Goal: Download file/media

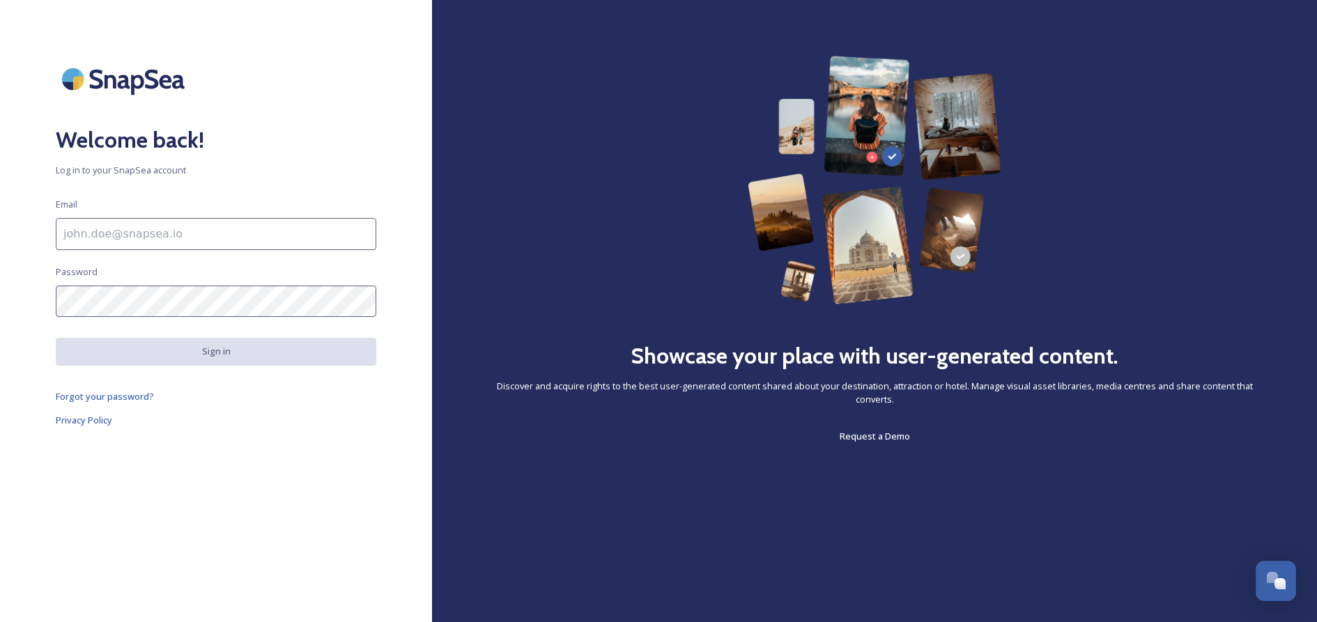
click at [164, 238] on input at bounding box center [216, 234] width 321 height 32
click at [0, 622] on com-1password-button at bounding box center [0, 622] width 0 height 0
type input "[EMAIL_ADDRESS][DOMAIN_NAME]"
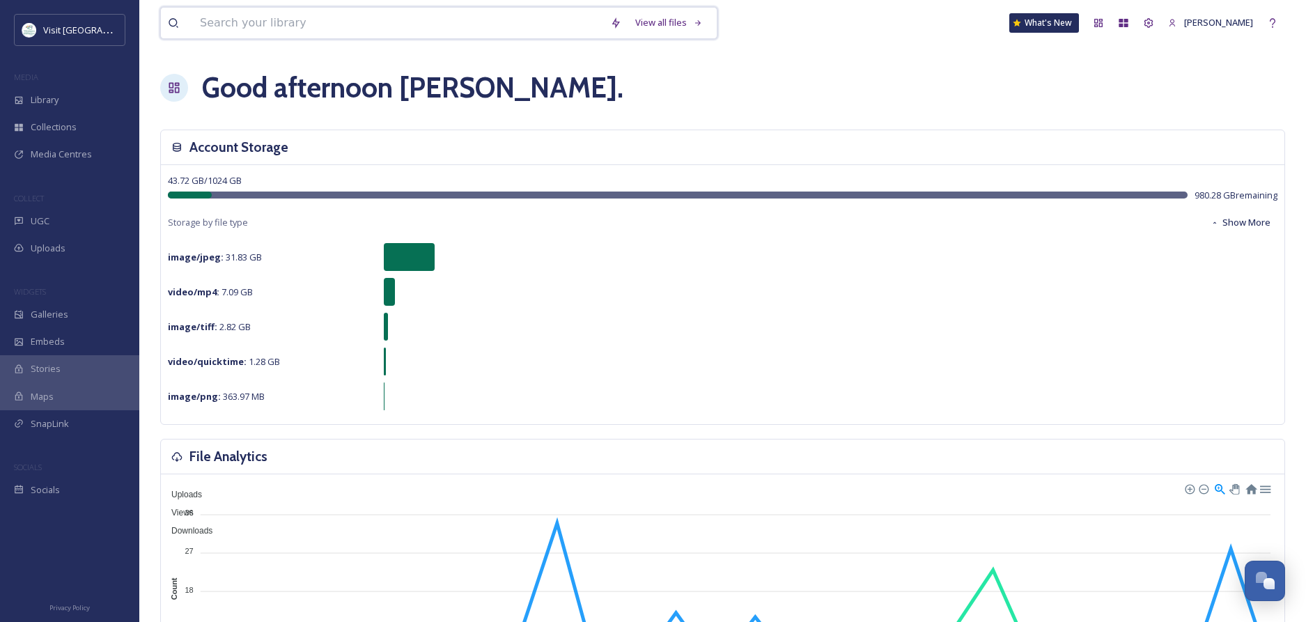
click at [226, 23] on input at bounding box center [398, 23] width 410 height 31
type input "golf"
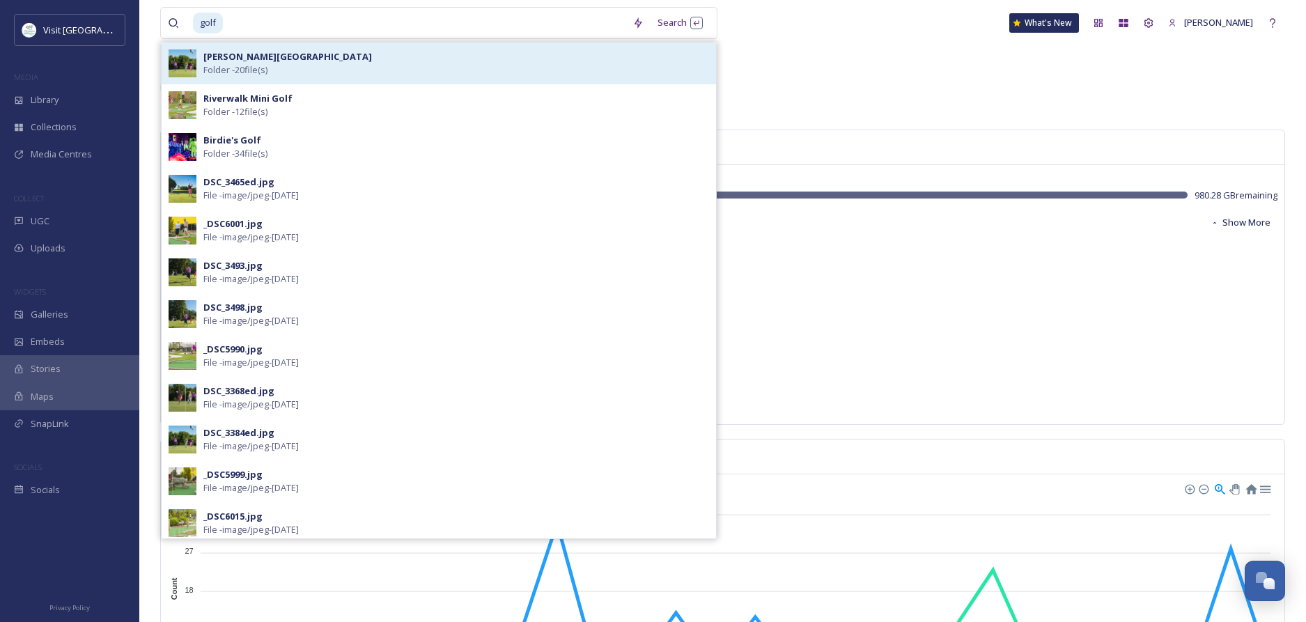
click at [230, 58] on strong "[PERSON_NAME][GEOGRAPHIC_DATA]" at bounding box center [287, 56] width 169 height 13
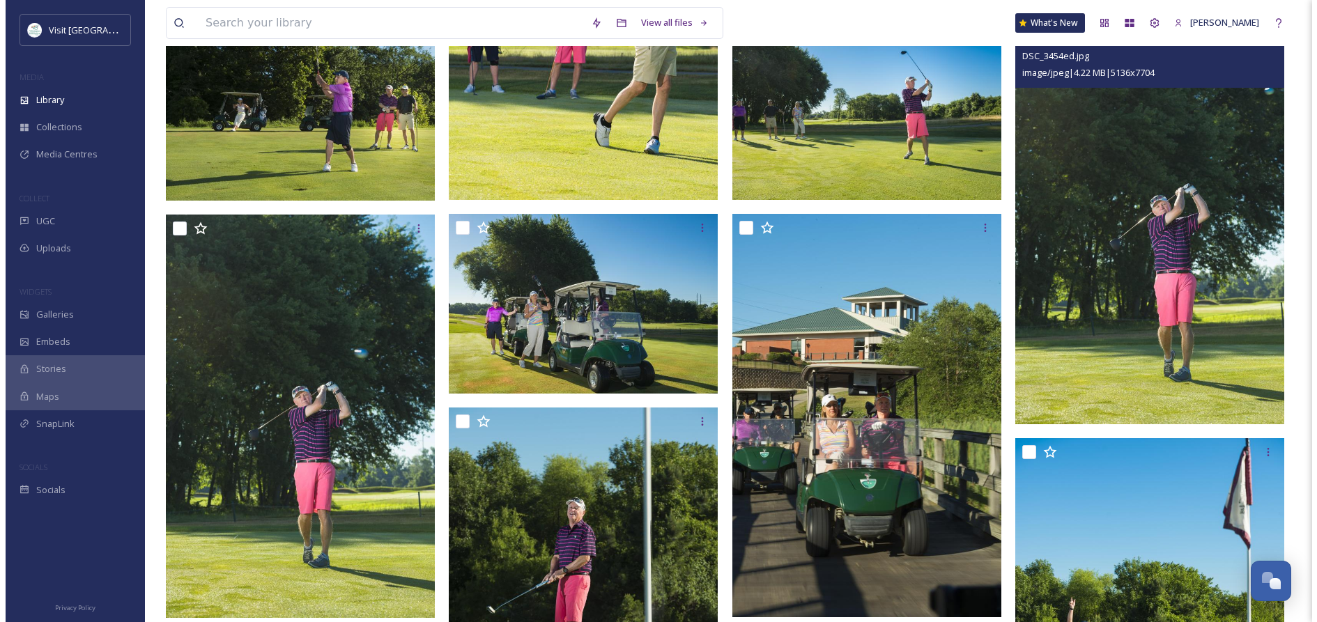
scroll to position [948, 0]
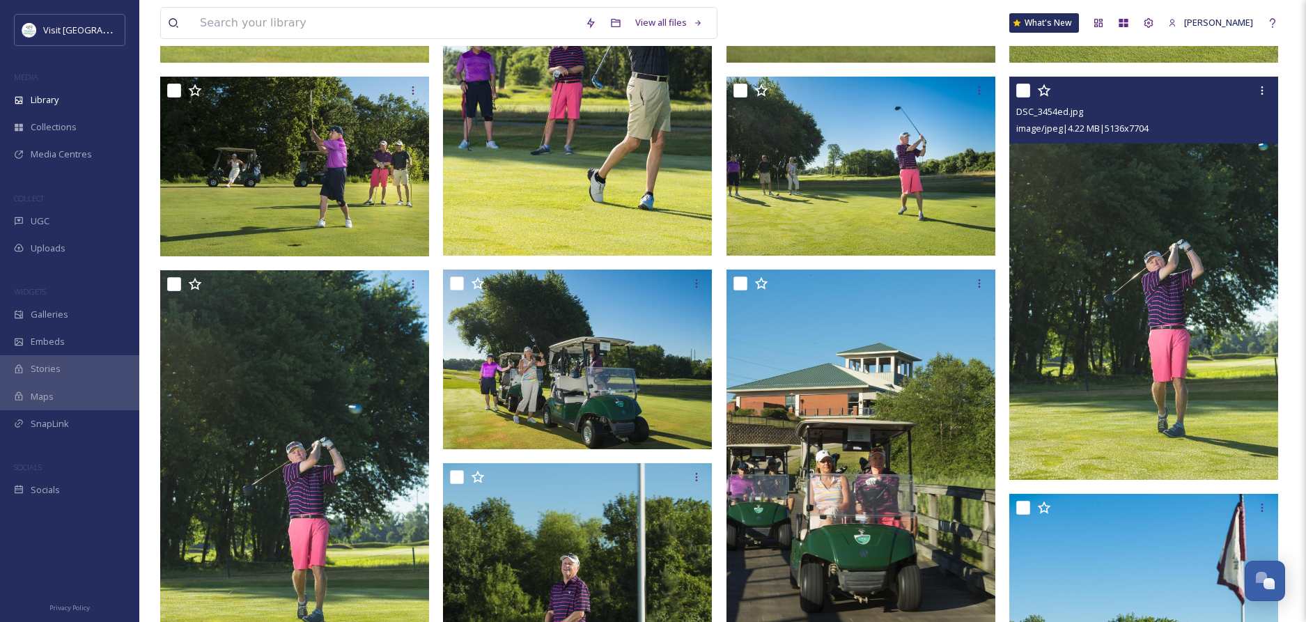
click at [1146, 321] on img at bounding box center [1144, 278] width 269 height 403
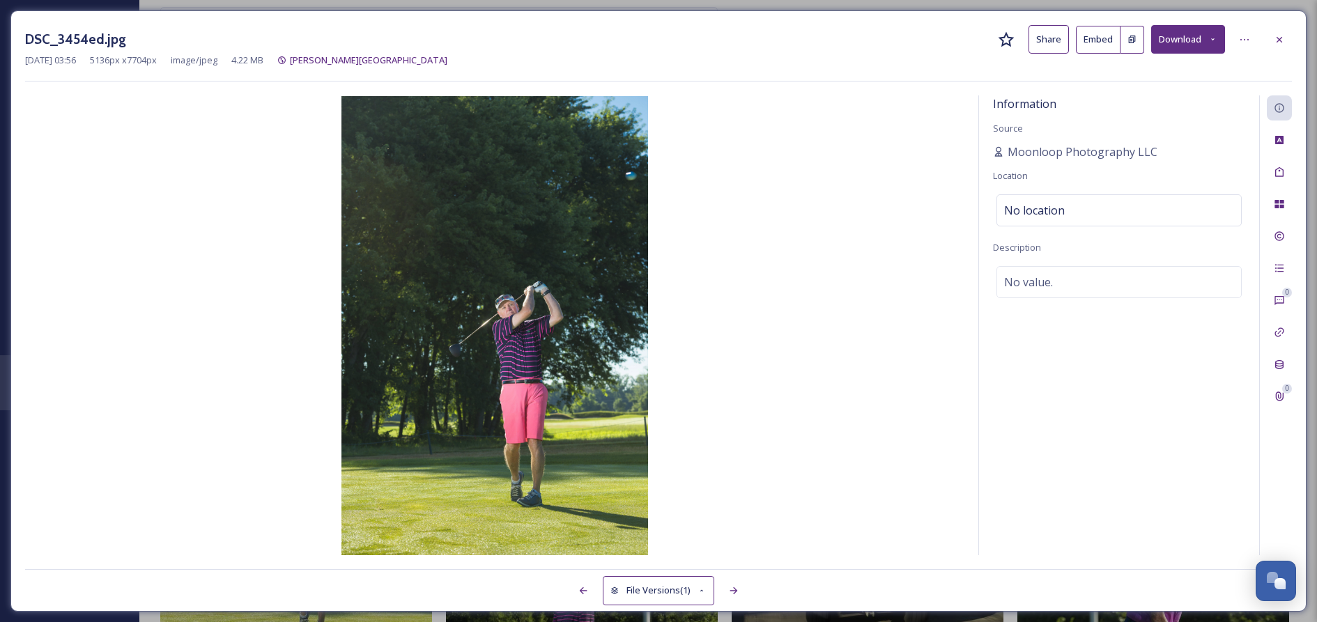
click at [1217, 39] on icon at bounding box center [1212, 39] width 9 height 9
click at [1178, 68] on span "Download Original (5136 x 7704)" at bounding box center [1152, 71] width 132 height 13
